Goal: Task Accomplishment & Management: Manage account settings

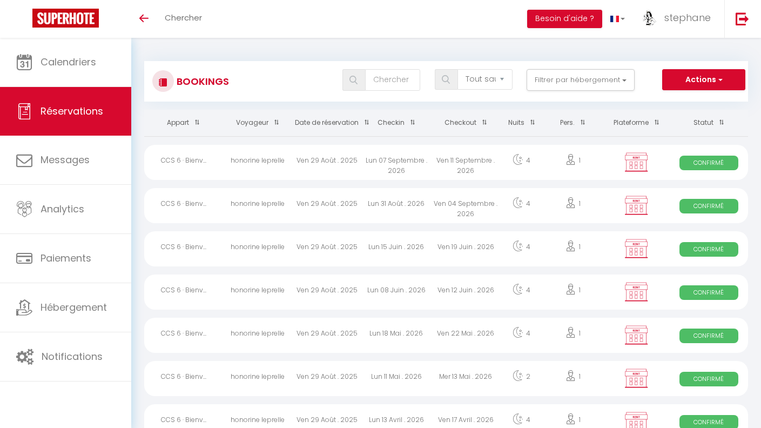
select select "not_cancelled"
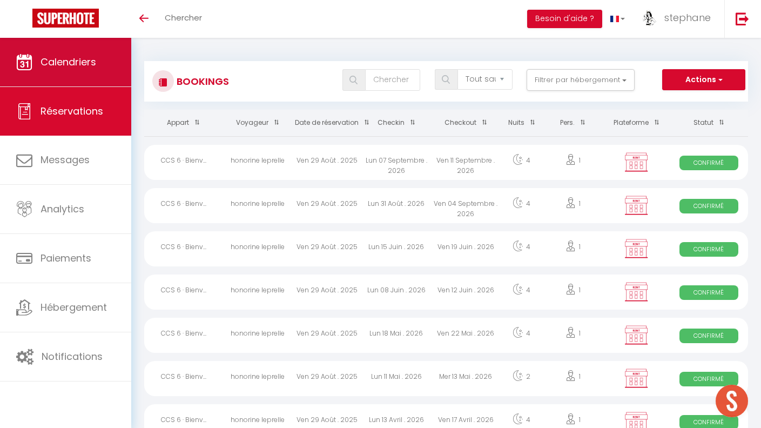
click at [76, 51] on link "Calendriers" at bounding box center [65, 62] width 131 height 49
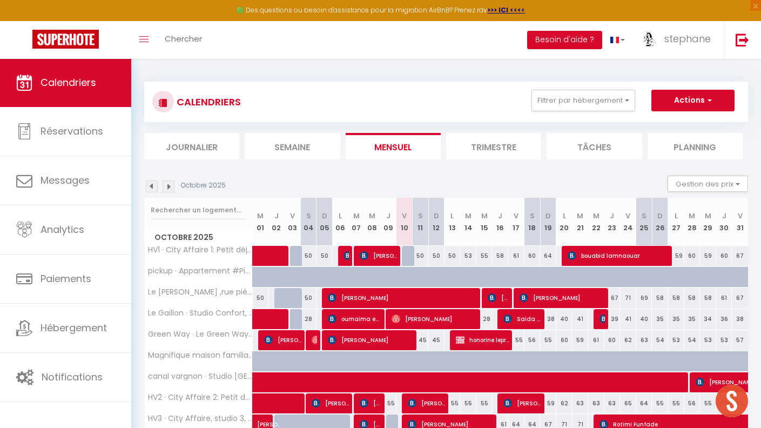
click at [290, 147] on li "Semaine" at bounding box center [292, 146] width 95 height 26
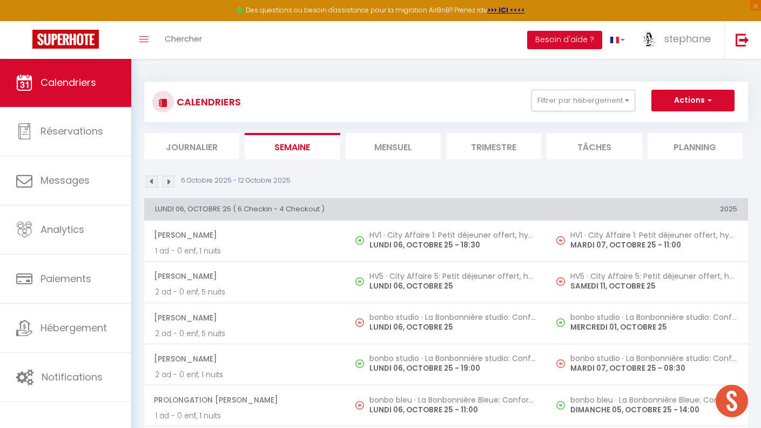
click at [169, 180] on img at bounding box center [169, 181] width 12 height 12
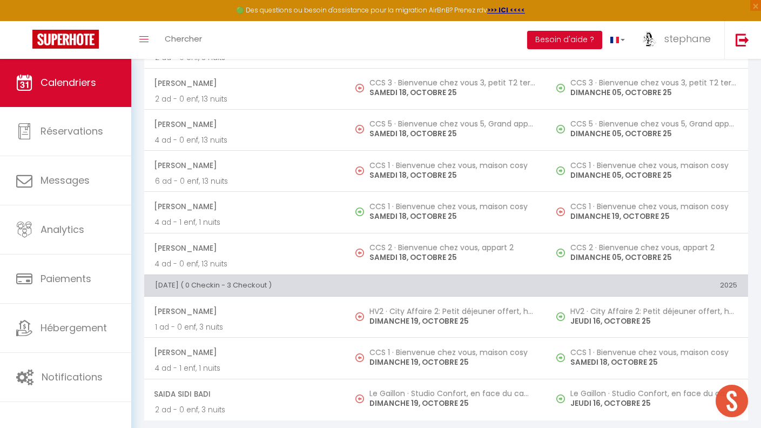
scroll to position [1169, 0]
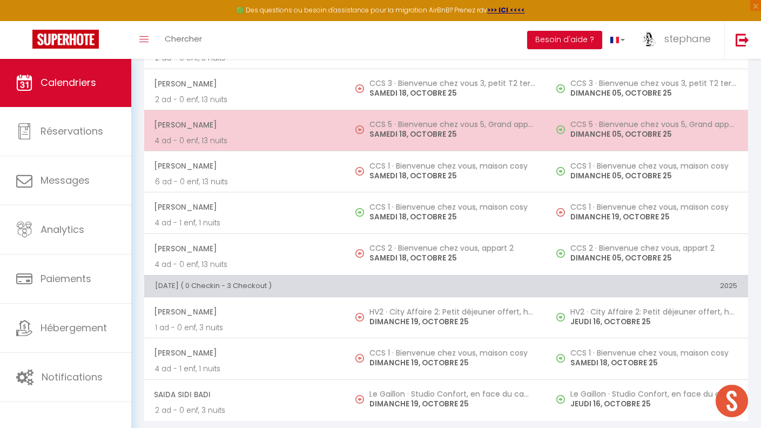
click at [351, 123] on td "CCS 5 · Bienvenue chez vous 5, Grand appartement confort [DATE]" at bounding box center [446, 130] width 201 height 41
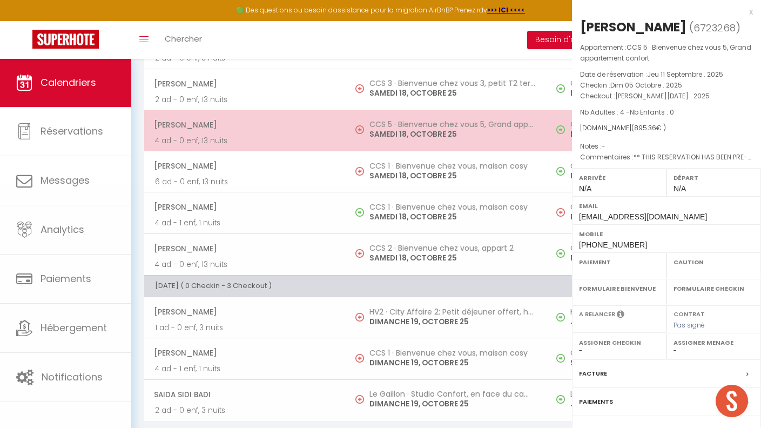
select select "OK"
select select "0"
select select "1"
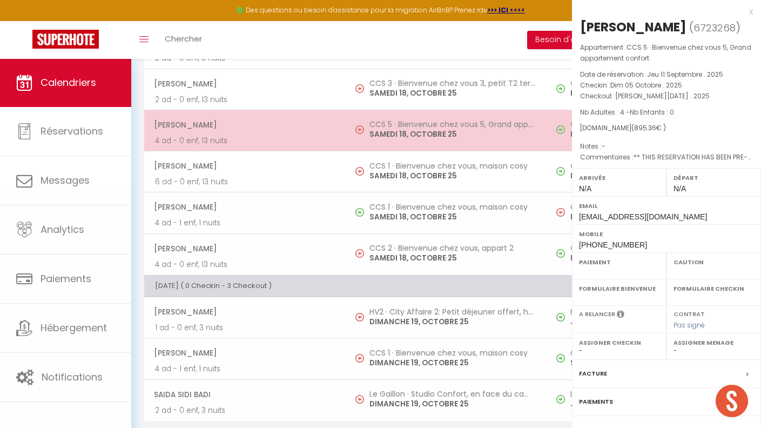
select select
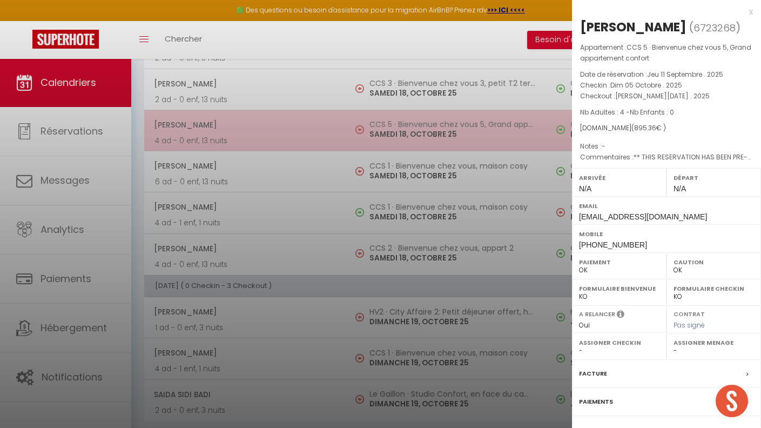
click at [351, 123] on div at bounding box center [380, 214] width 761 height 428
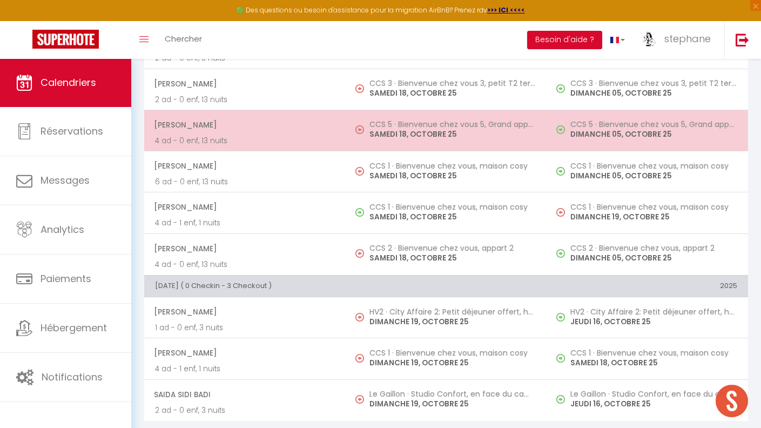
click at [351, 123] on td "CCS 5 · Bienvenue chez vous 5, Grand appartement confort [DATE]" at bounding box center [446, 130] width 201 height 41
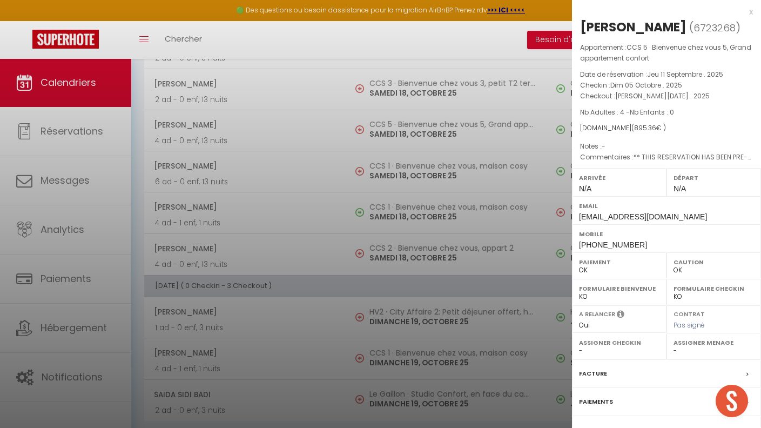
click at [295, 44] on div at bounding box center [380, 214] width 761 height 428
